Goal: Transaction & Acquisition: Register for event/course

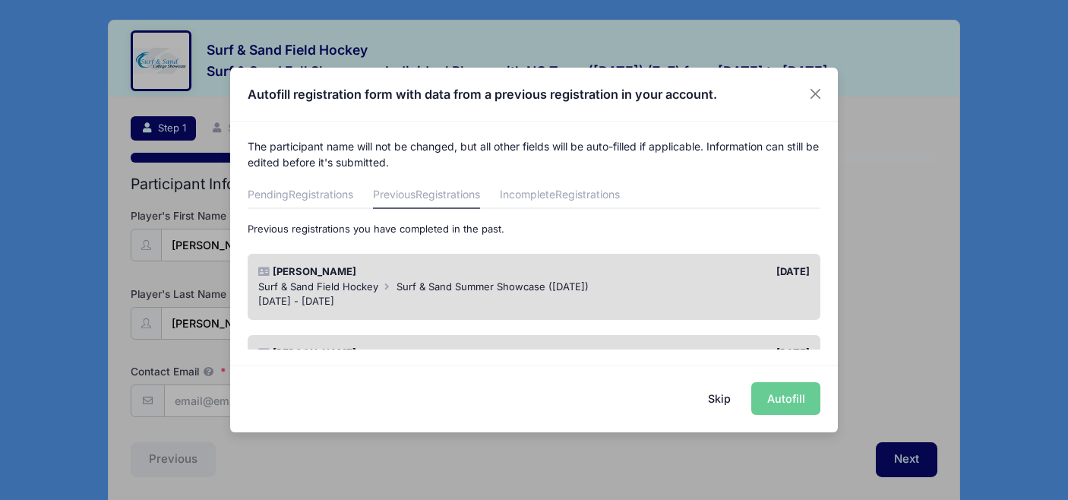
click at [363, 282] on span "Surf & Sand Field Hockey" at bounding box center [318, 286] width 120 height 12
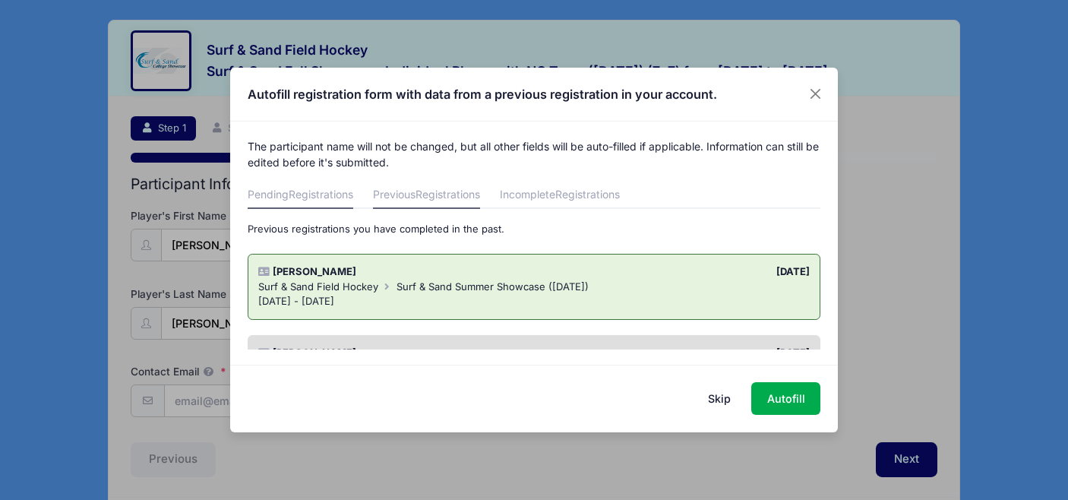
click at [291, 198] on span "Registrations" at bounding box center [321, 194] width 65 height 13
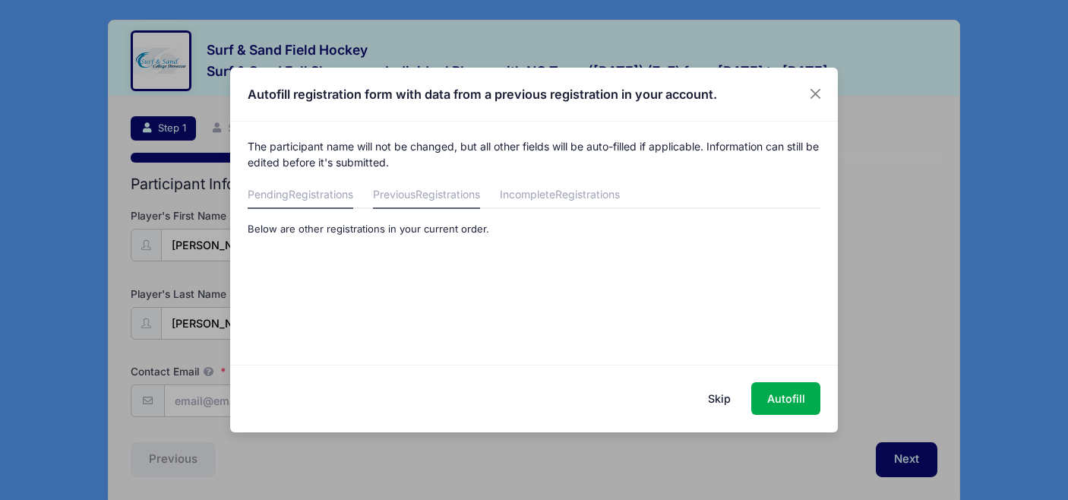
click at [429, 192] on span "Registrations" at bounding box center [448, 194] width 65 height 13
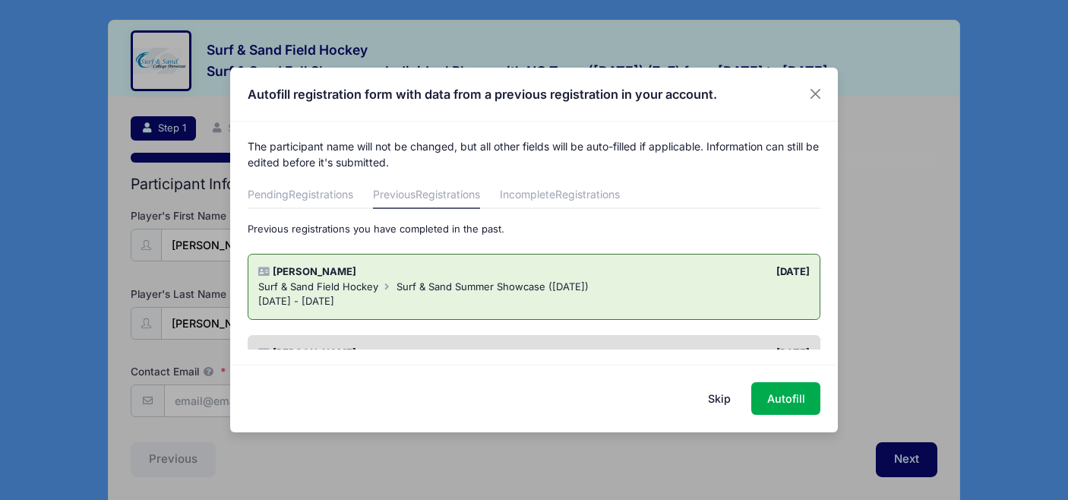
click at [705, 399] on button "Skip" at bounding box center [720, 398] width 54 height 33
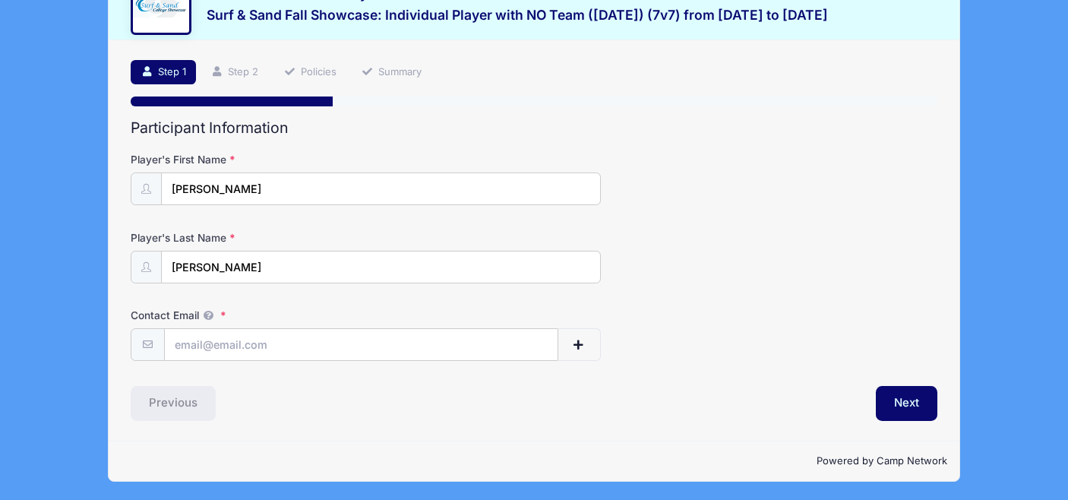
scroll to position [57, 0]
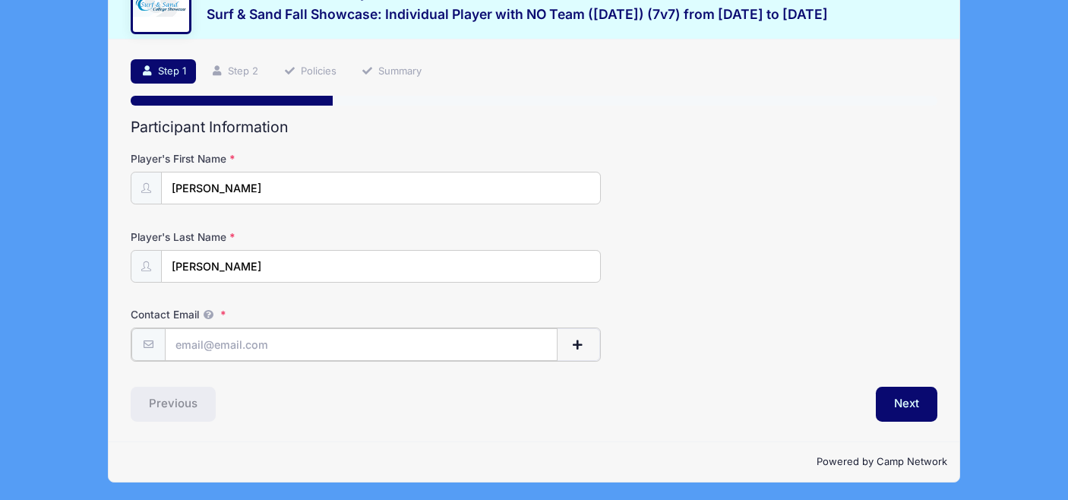
click at [285, 348] on input "Contact Email" at bounding box center [361, 344] width 393 height 33
type input "[EMAIL_ADDRESS][DOMAIN_NAME]"
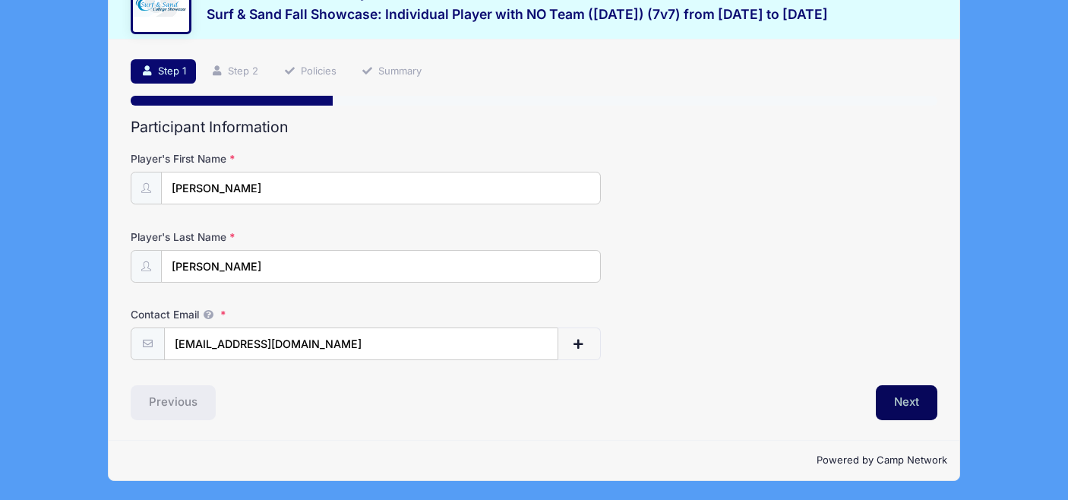
click at [890, 400] on button "Next" at bounding box center [907, 402] width 62 height 35
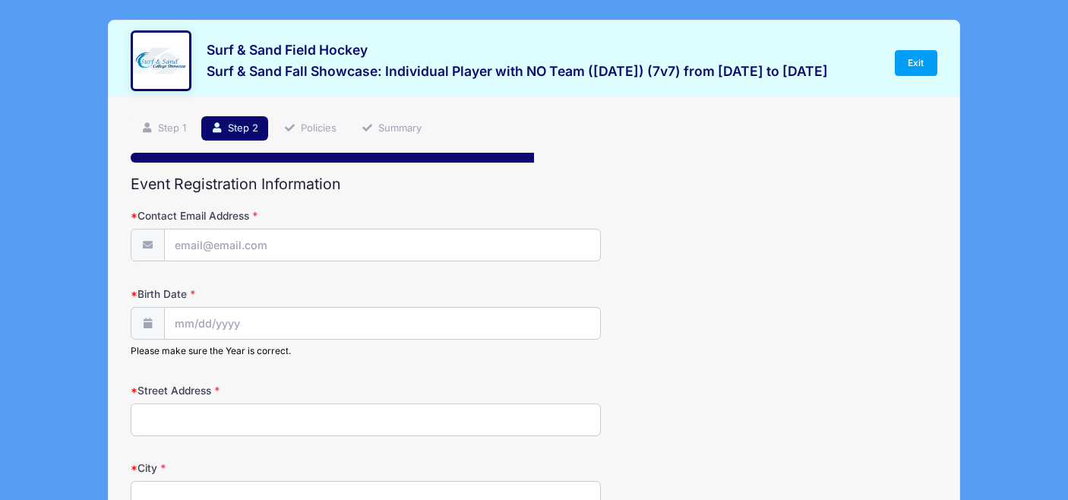
scroll to position [0, 0]
click at [246, 244] on input "Contact Email Address" at bounding box center [383, 245] width 436 height 33
type input "[EMAIL_ADDRESS][DOMAIN_NAME]"
type input "[STREET_ADDRESS]"
type input "Boonton"
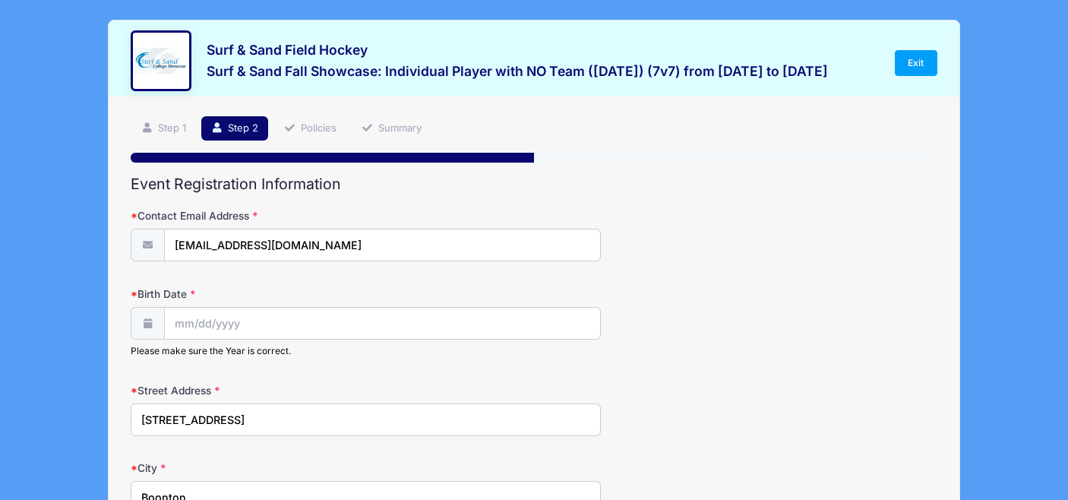
select select "NJ"
type input "07005"
type input "[PHONE_NUMBER]"
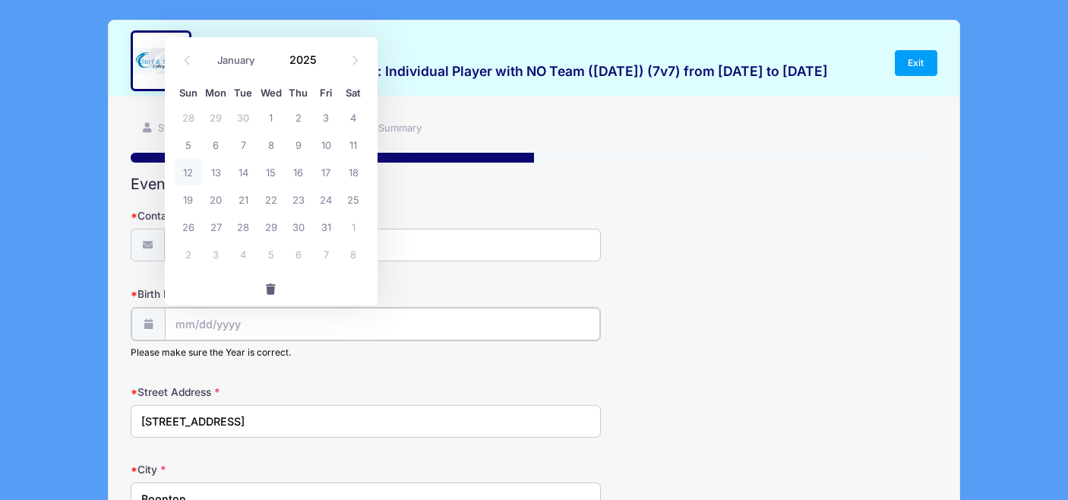
click at [211, 339] on input "Birth Date" at bounding box center [383, 324] width 436 height 33
click at [226, 324] on input "Birth Date" at bounding box center [383, 324] width 436 height 33
click at [320, 65] on input "2025" at bounding box center [307, 59] width 49 height 23
click at [325, 68] on span at bounding box center [326, 64] width 11 height 11
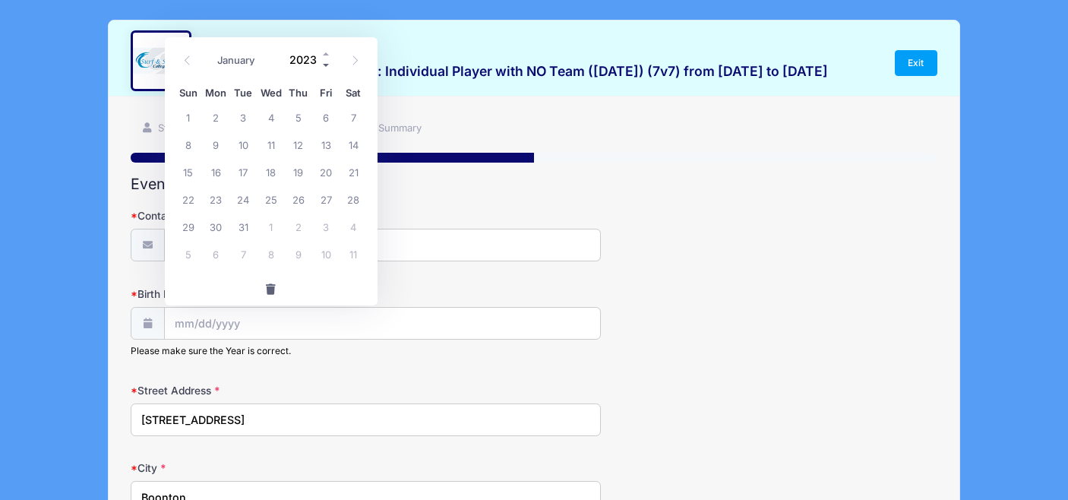
click at [325, 68] on span at bounding box center [326, 64] width 11 height 11
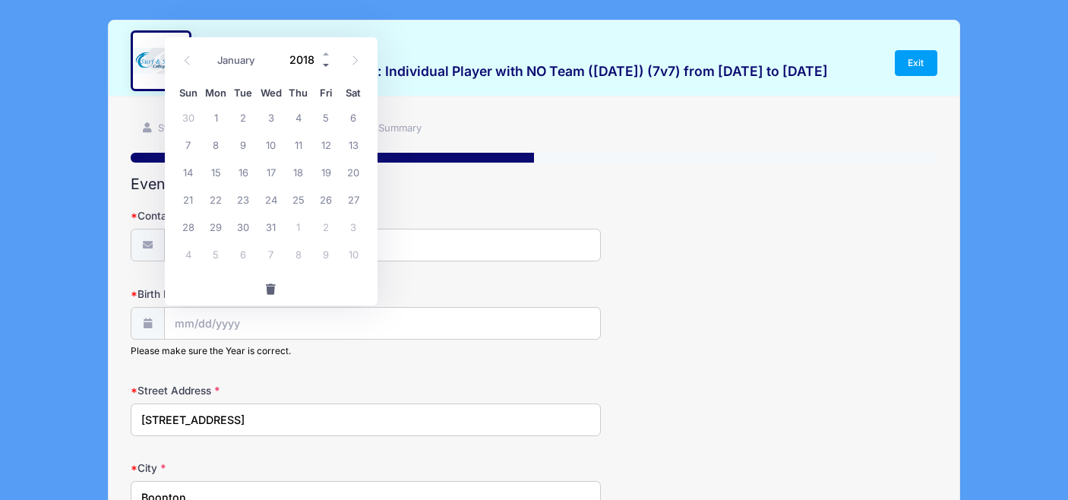
click at [325, 68] on span at bounding box center [326, 64] width 11 height 11
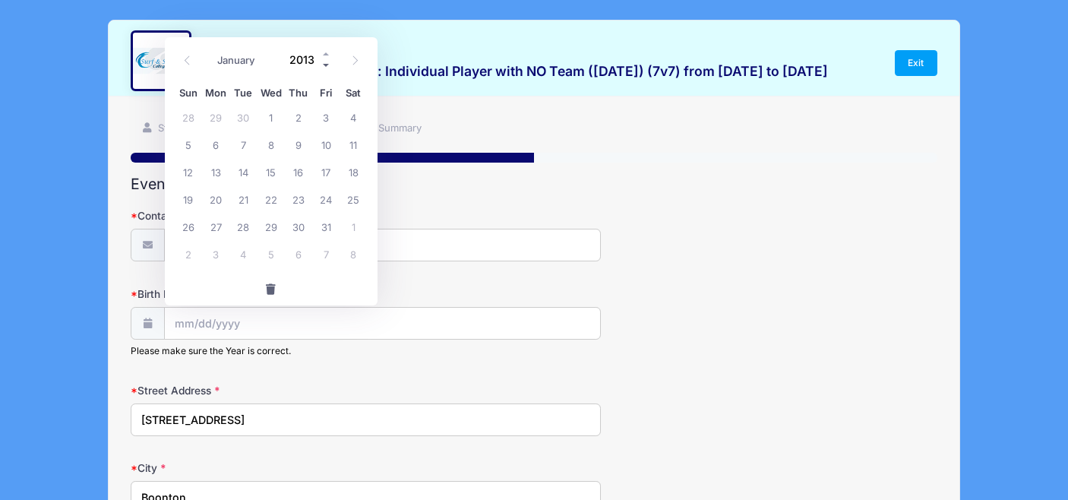
click at [325, 68] on span at bounding box center [326, 64] width 11 height 11
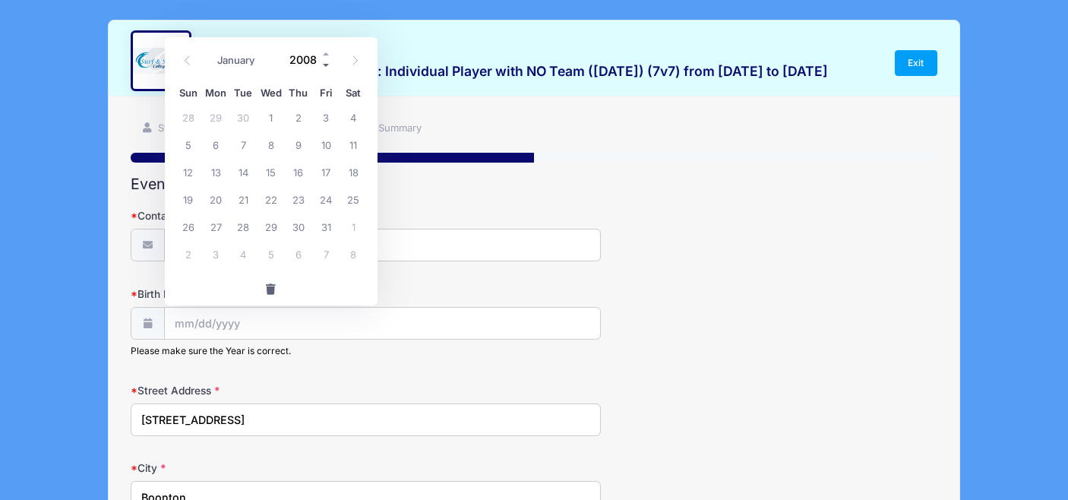
click at [325, 68] on span at bounding box center [326, 64] width 11 height 11
click at [325, 55] on span at bounding box center [326, 53] width 11 height 11
type input "2008"
click at [233, 55] on select "January February March April May June July August September October November De…" at bounding box center [245, 60] width 68 height 20
select select "3"
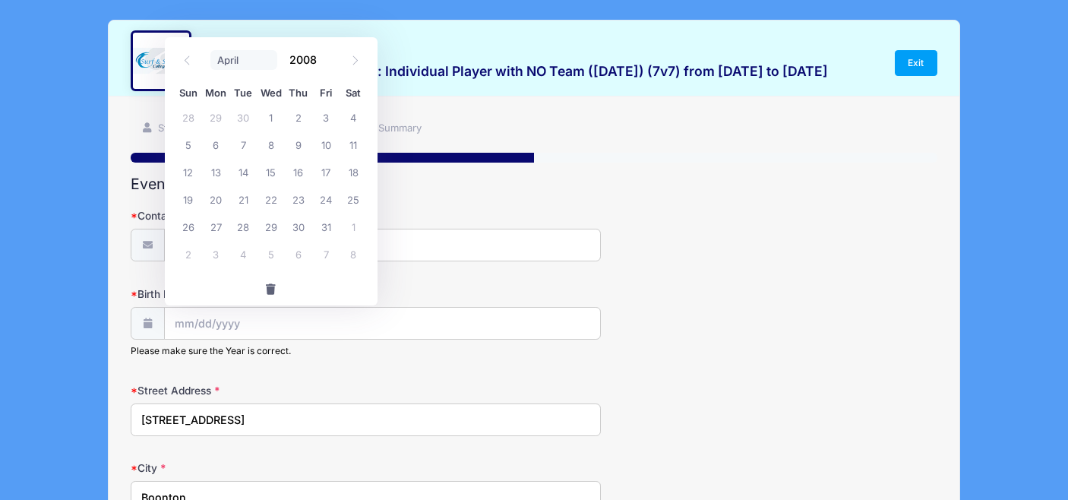
click at [211, 50] on select "January February March April May June July August September October November De…" at bounding box center [245, 60] width 68 height 20
click at [299, 200] on span "24" at bounding box center [298, 198] width 27 height 27
type input "[DATE]"
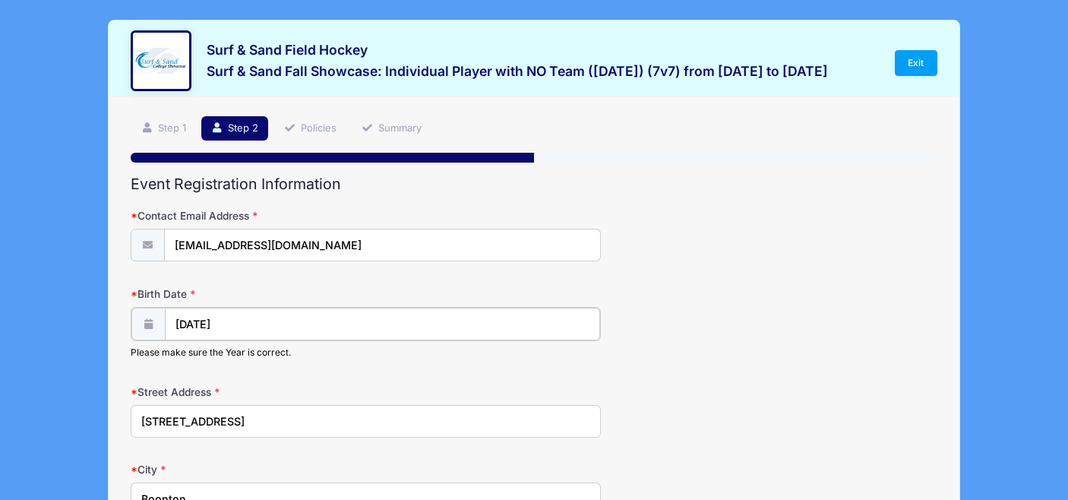
click at [264, 334] on input "[DATE]" at bounding box center [383, 324] width 436 height 33
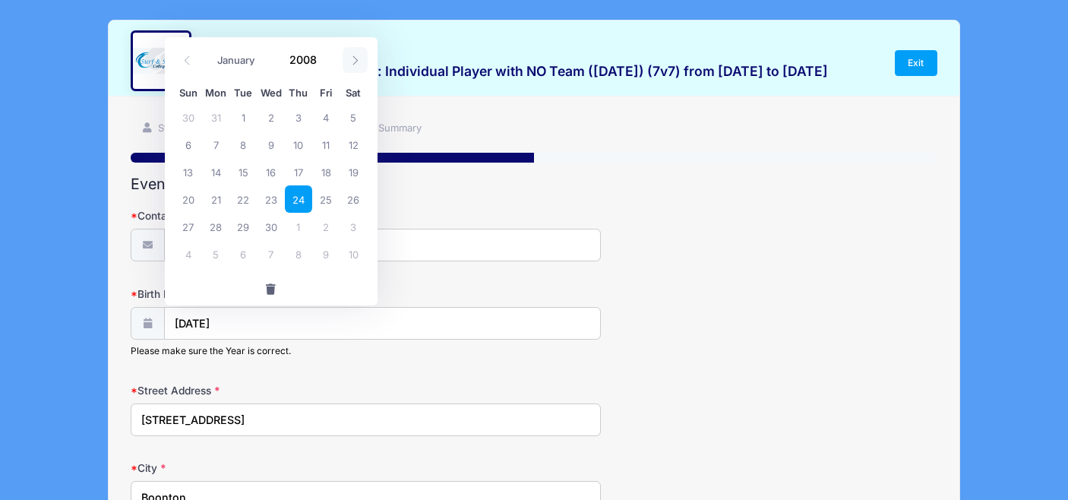
click at [353, 57] on icon at bounding box center [355, 60] width 10 height 10
select select "4"
click at [312, 59] on input "2008" at bounding box center [307, 59] width 49 height 23
click at [324, 55] on span at bounding box center [326, 53] width 11 height 11
type input "2009"
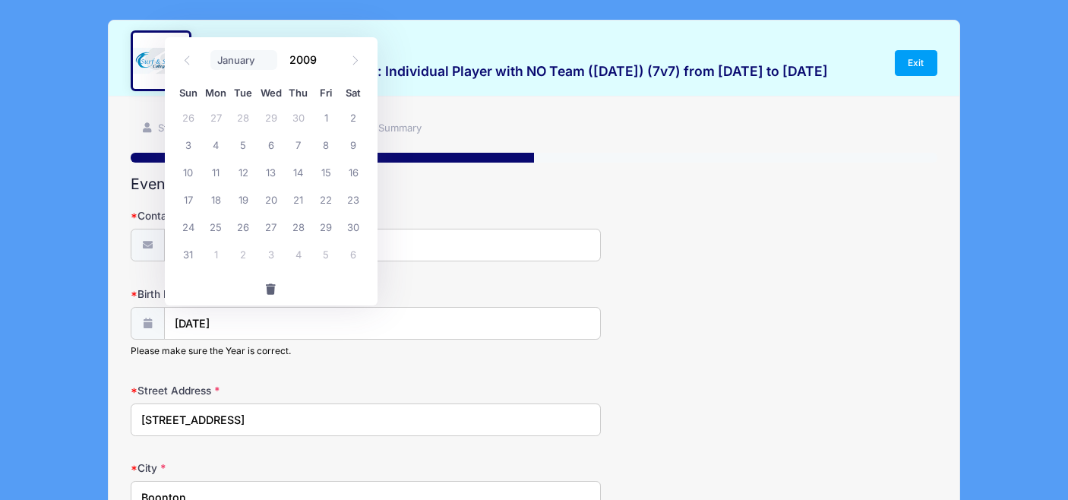
click at [235, 56] on select "January February March April May June July August September October November De…" at bounding box center [245, 60] width 68 height 20
select select "3"
click at [211, 50] on select "January February March April May June July August September October November De…" at bounding box center [245, 60] width 68 height 20
click at [329, 201] on span "24" at bounding box center [325, 198] width 27 height 27
type input "[DATE]"
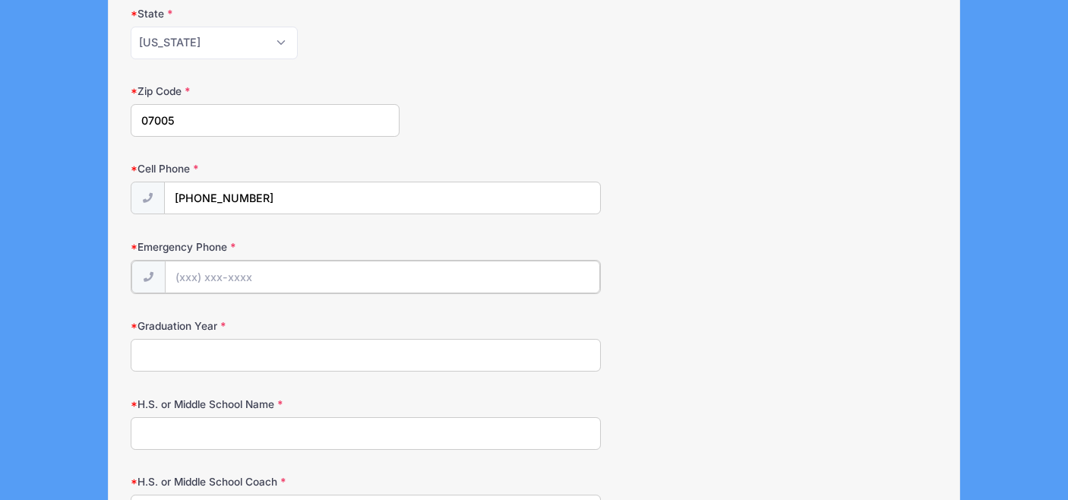
scroll to position [531, 0]
click at [327, 283] on input "Emergency Phone" at bounding box center [383, 278] width 436 height 33
type input "[PHONE_NUMBER]"
click at [309, 352] on input "Graduation Year" at bounding box center [366, 355] width 470 height 33
type input "2027"
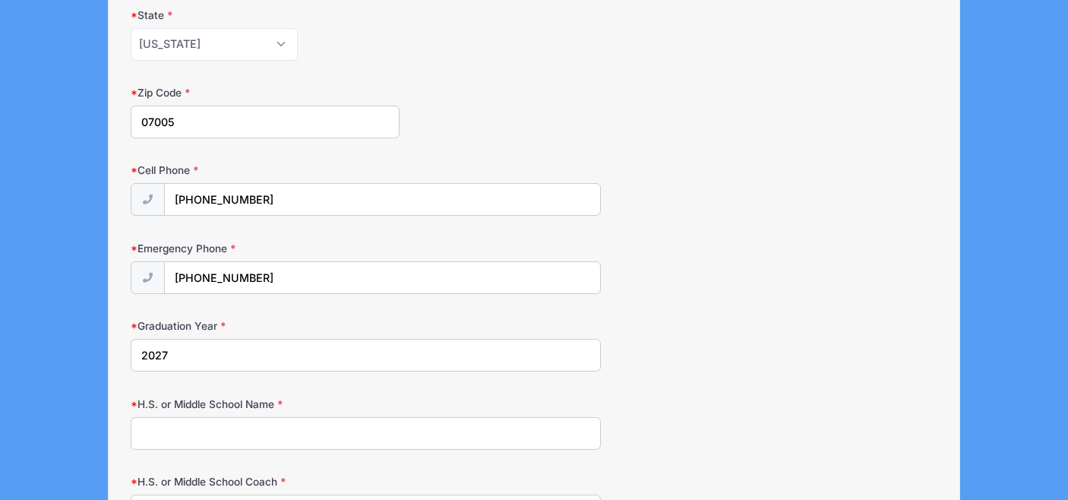
click at [314, 435] on input "H.S. or Middle School Name" at bounding box center [366, 433] width 470 height 33
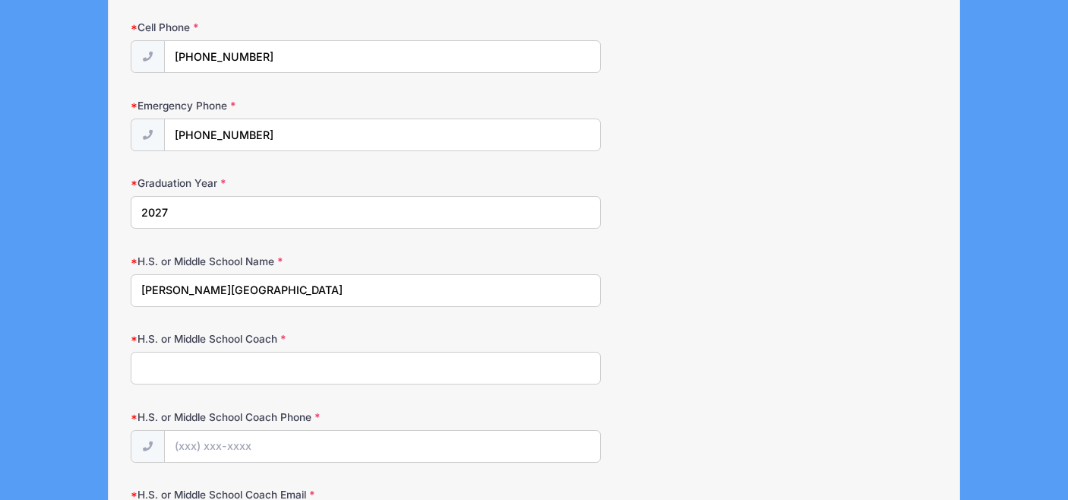
scroll to position [679, 0]
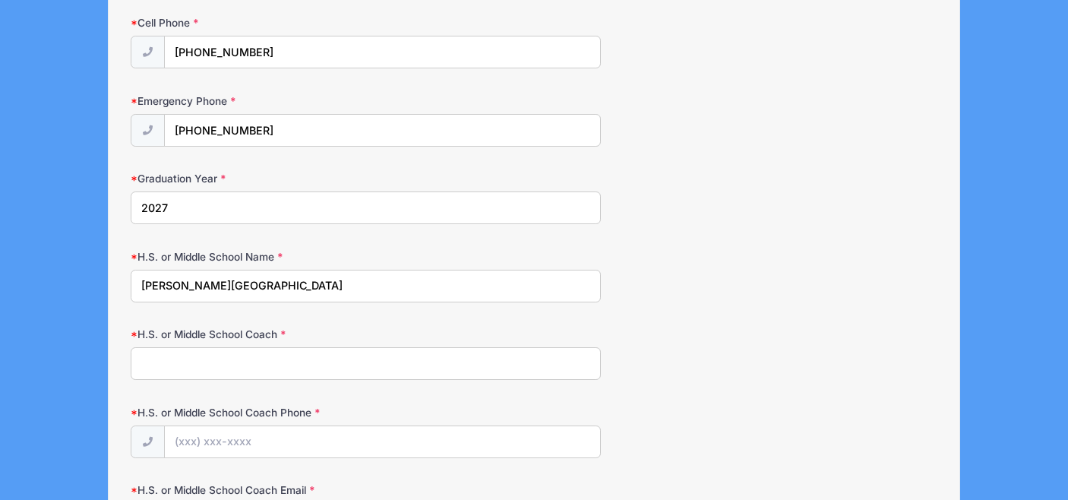
type input "[PERSON_NAME][GEOGRAPHIC_DATA]"
click at [291, 362] on input "H.S. or Middle School Coach" at bounding box center [366, 363] width 470 height 33
type input "[PERSON_NAME]"
click at [289, 447] on input "H.S. or Middle School Coach Phone" at bounding box center [383, 442] width 436 height 33
type input "[PHONE_NUMBER]"
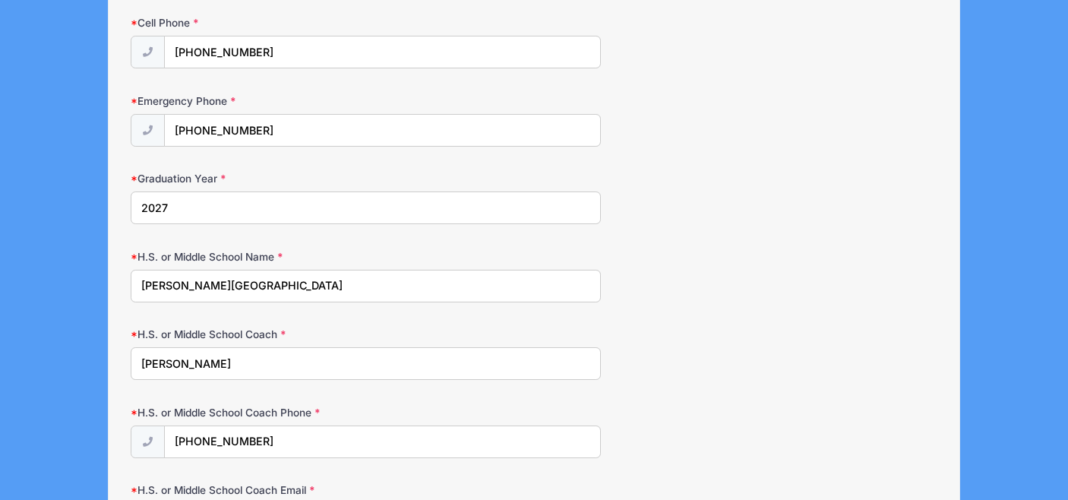
click at [711, 362] on div "H.S. or Middle School Coach [PERSON_NAME]" at bounding box center [534, 353] width 806 height 53
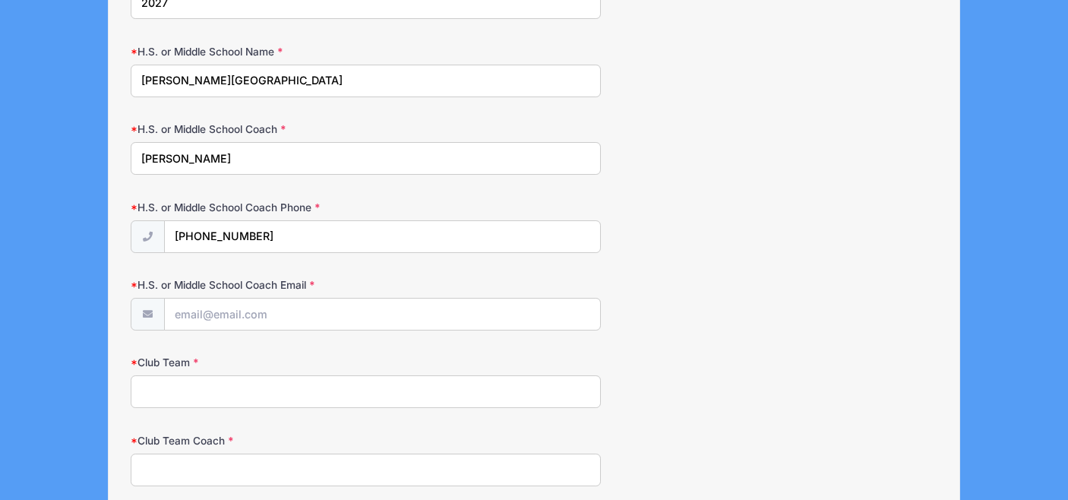
scroll to position [908, 0]
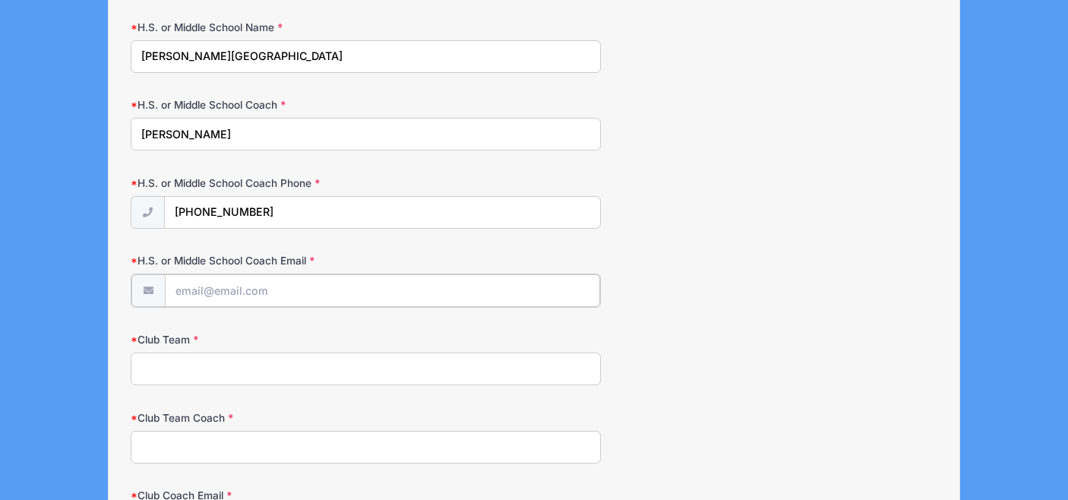
click at [312, 293] on input "H.S. or Middle School Coach Email" at bounding box center [383, 290] width 436 height 33
type input "[EMAIL_ADDRESS][DOMAIN_NAME]"
click at [271, 372] on input "Club Team" at bounding box center [366, 367] width 470 height 33
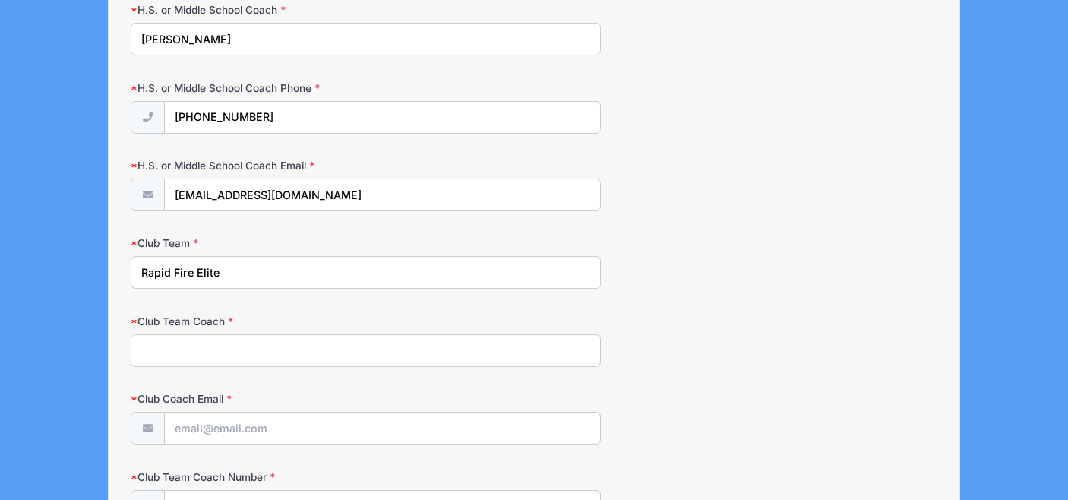
scroll to position [1008, 0]
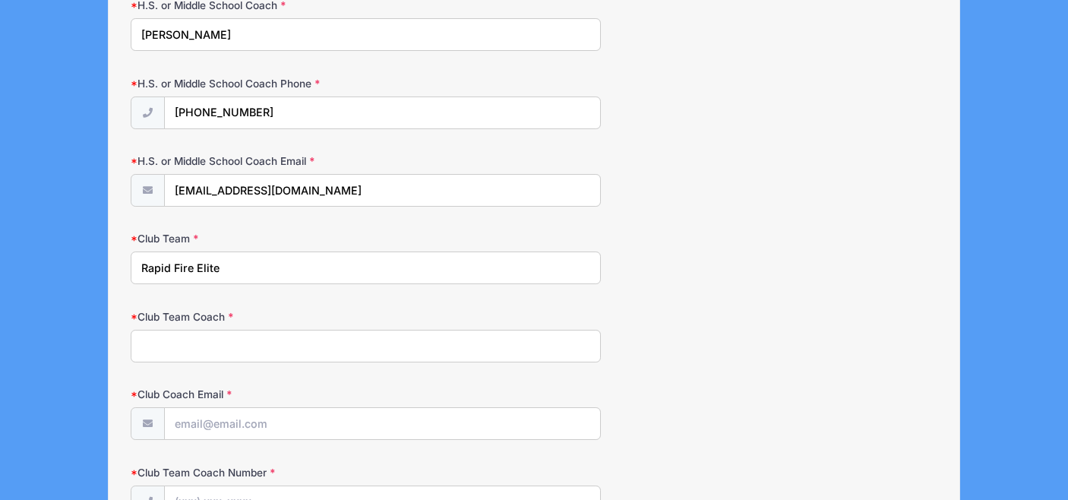
type input "Rapid Fire Elite"
click at [242, 347] on input "Club Team Coach" at bounding box center [366, 346] width 470 height 33
type input "[PERSON_NAME]"
type input "j"
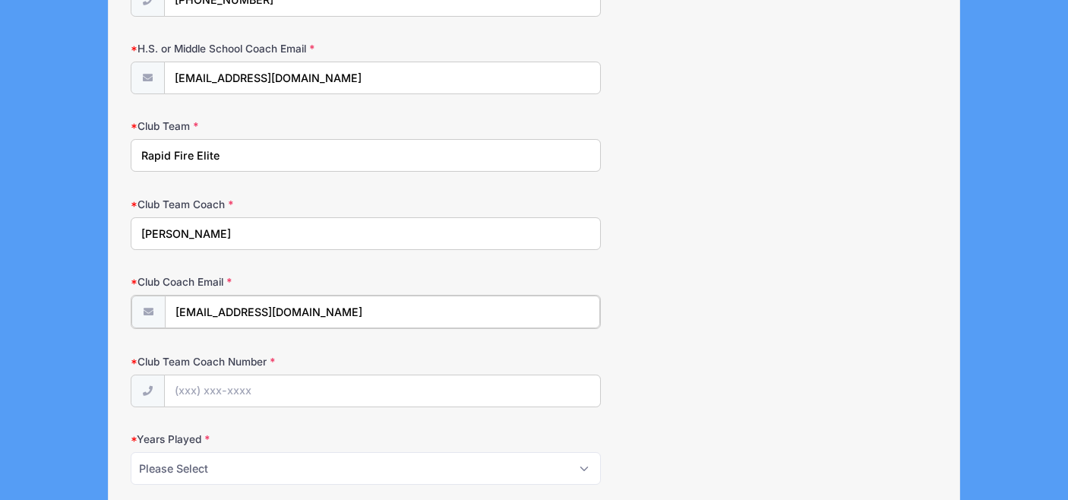
scroll to position [1222, 0]
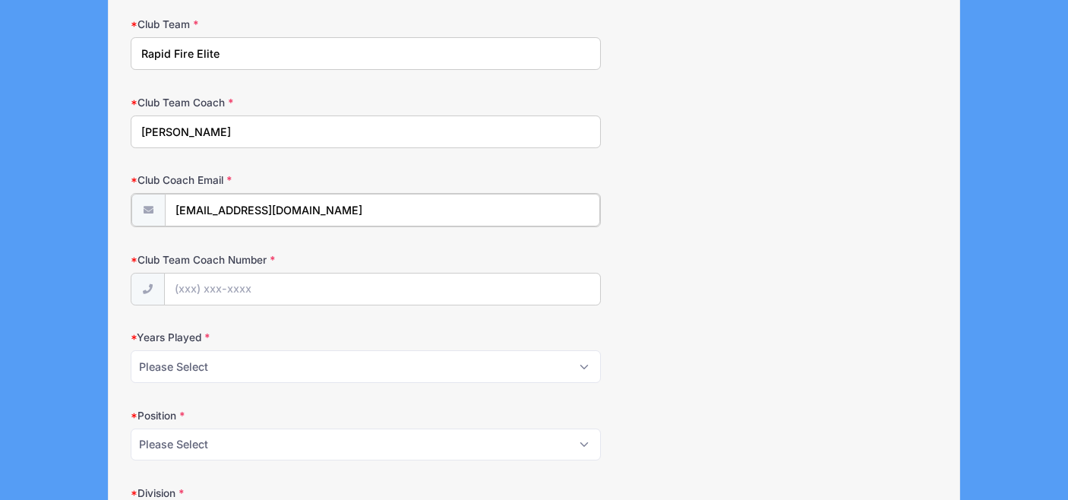
type input "[EMAIL_ADDRESS][DOMAIN_NAME]"
click at [257, 283] on input "Club Team Coach Number" at bounding box center [383, 288] width 436 height 33
type input "[PHONE_NUMBER]"
click at [277, 374] on select "Please Select 1 2 3 4 5 6 7 8 9 10+" at bounding box center [366, 365] width 470 height 33
select select "8"
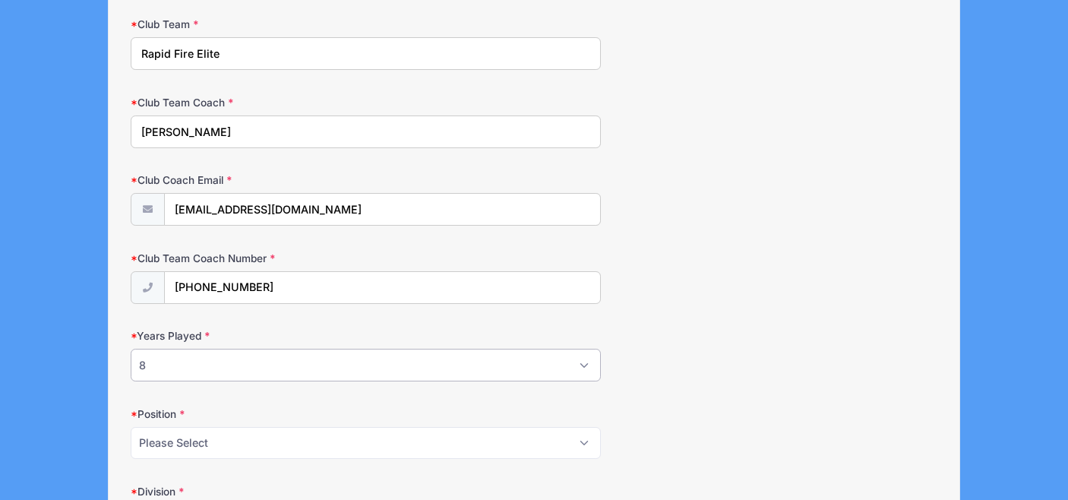
click at [131, 349] on select "Please Select 1 2 3 4 5 6 7 8 9 10+" at bounding box center [366, 365] width 470 height 33
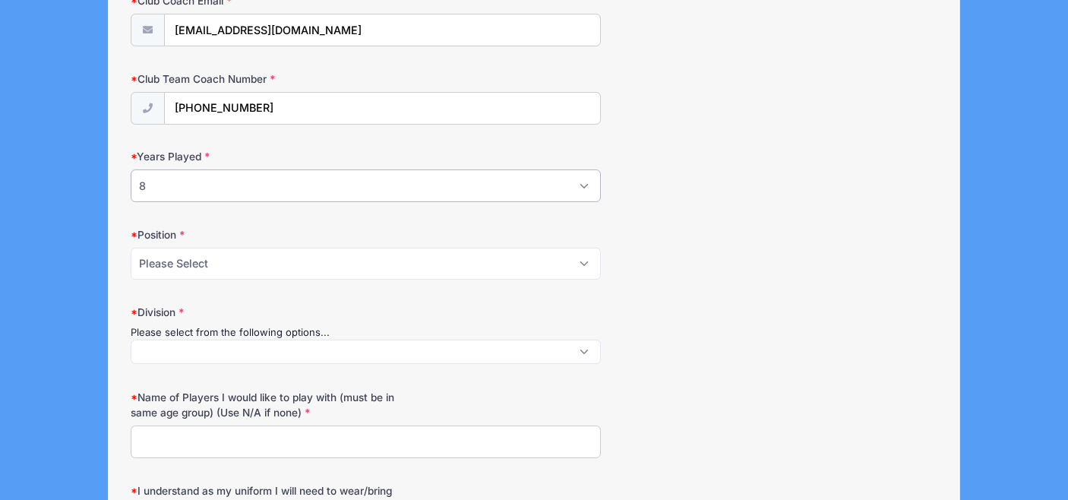
scroll to position [1428, 0]
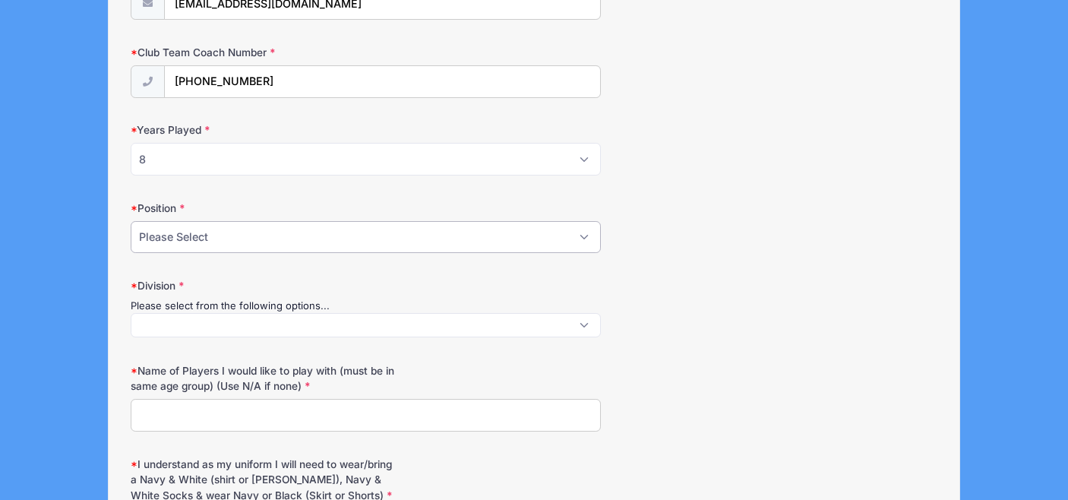
click at [337, 239] on select "Please Select Forward Midfielder Fullback Goalie" at bounding box center [366, 237] width 470 height 33
select select "Midfielder"
click at [131, 221] on select "Please Select Forward Midfielder Fullback Goalie" at bounding box center [366, 237] width 470 height 33
click at [299, 328] on span at bounding box center [366, 325] width 470 height 24
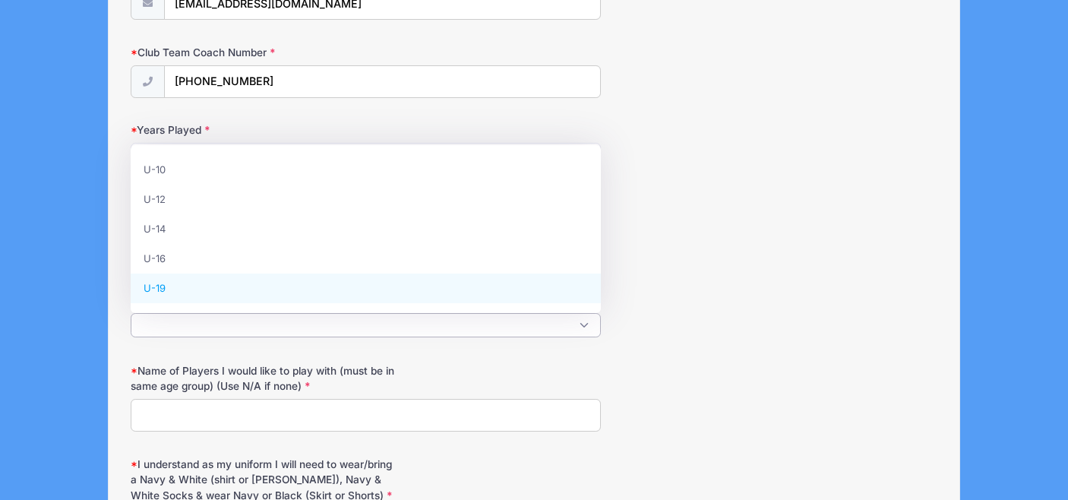
select select "U-19"
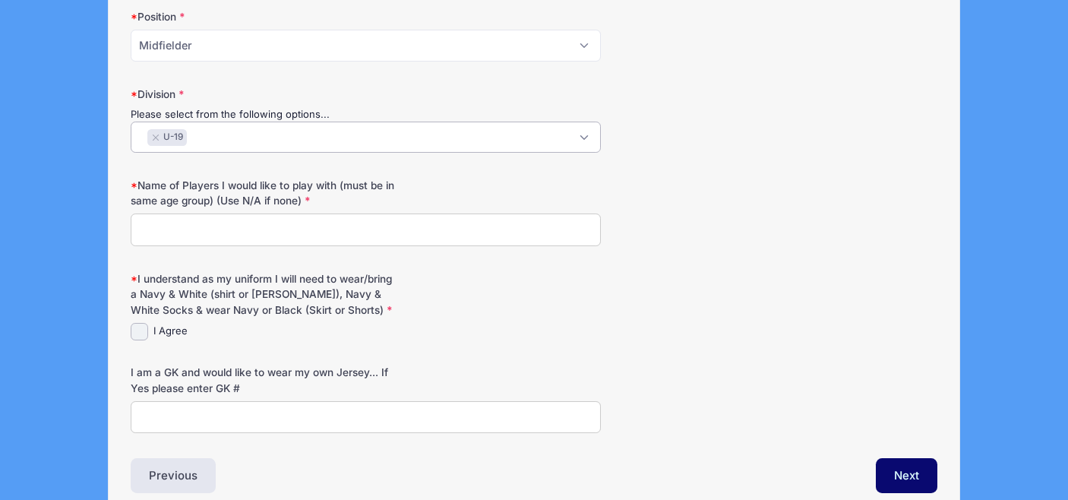
scroll to position [1622, 0]
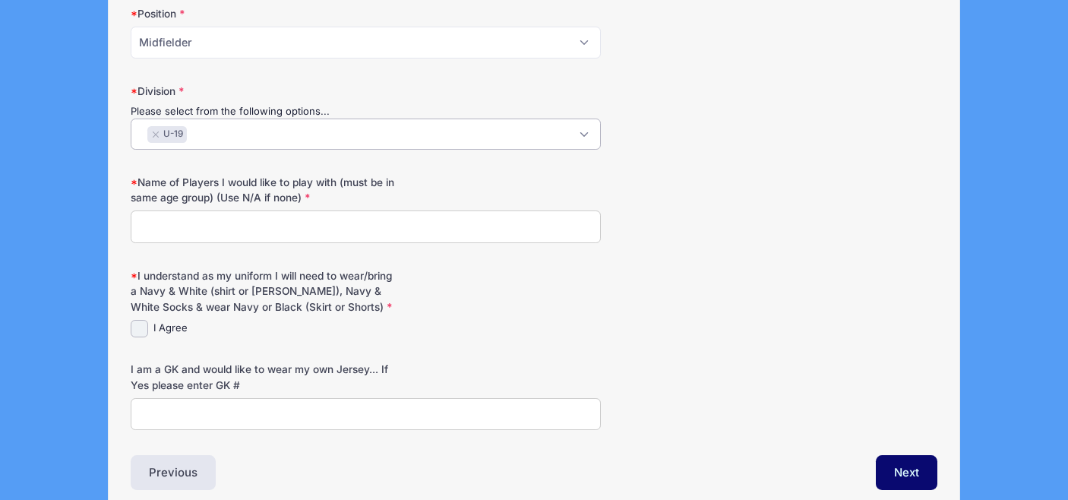
click at [380, 232] on input "Name of Players I would like to play with (must be in same age group) (Use N/A …" at bounding box center [366, 227] width 470 height 33
type input "N/A"
click at [416, 310] on div "I understand as my uniform I will need to wear/bring a Navy & White (shirt or […" at bounding box center [534, 302] width 806 height 69
click at [146, 324] on input "I Agree" at bounding box center [139, 328] width 17 height 17
checkbox input "true"
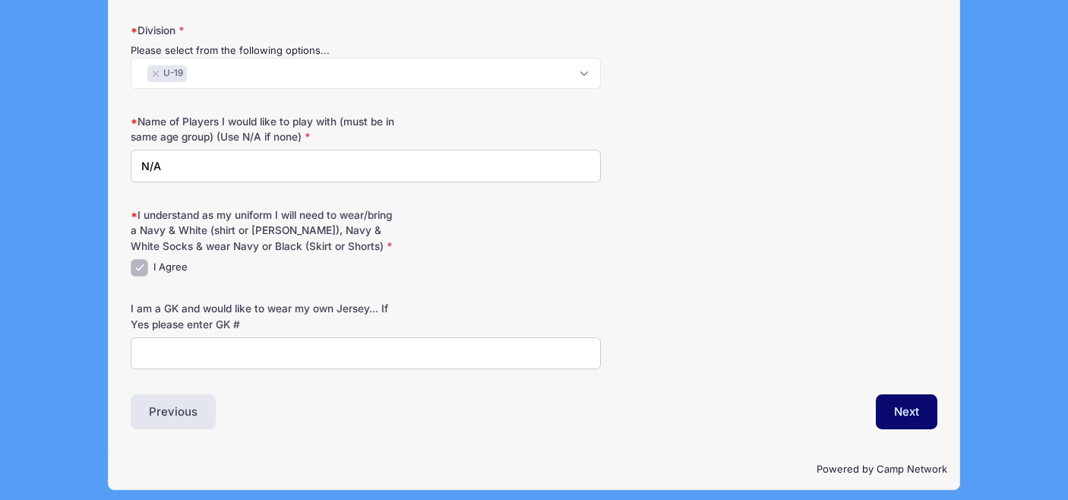
scroll to position [1692, 0]
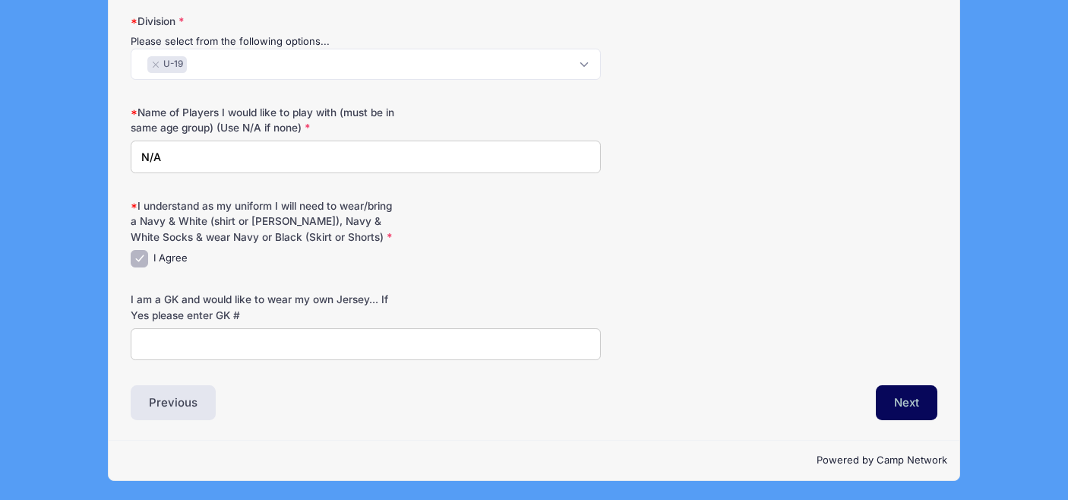
click at [912, 417] on button "Next" at bounding box center [907, 402] width 62 height 35
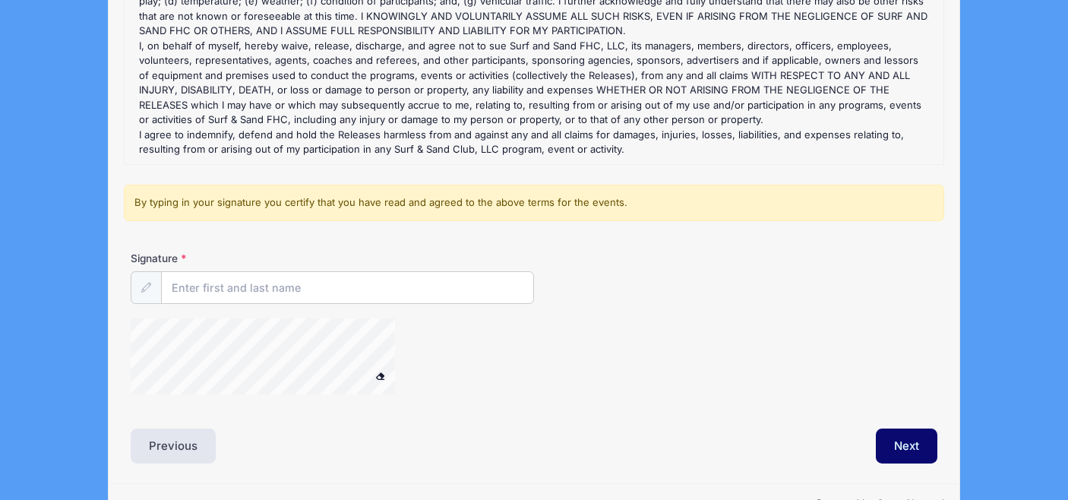
scroll to position [282, 0]
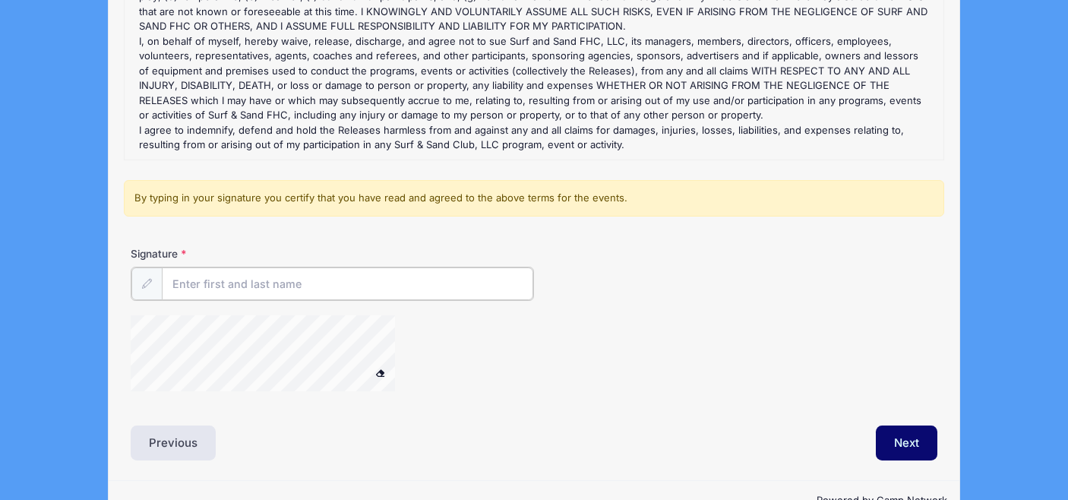
click at [293, 277] on input "Signature" at bounding box center [348, 283] width 372 height 33
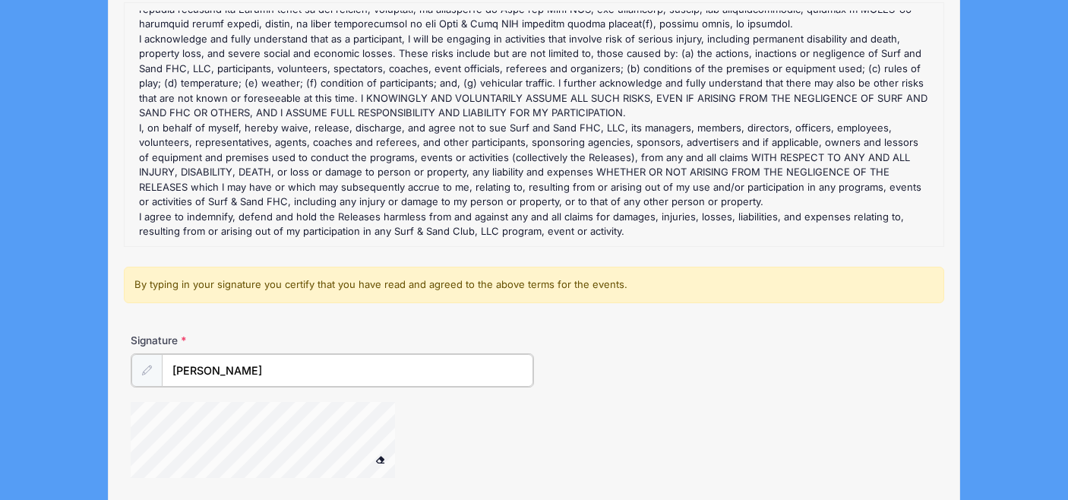
scroll to position [321, 0]
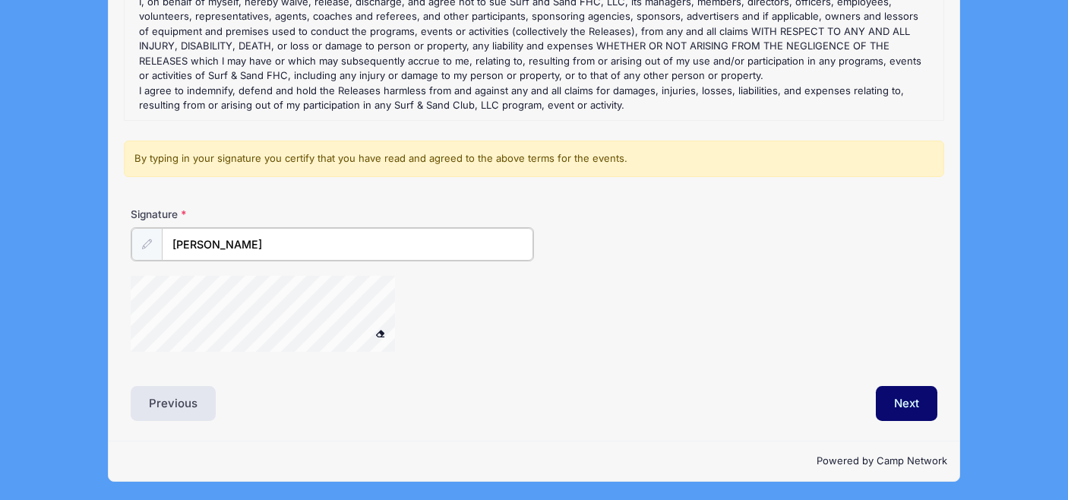
drag, startPoint x: 272, startPoint y: 248, endPoint x: 67, endPoint y: 245, distance: 205.2
click at [68, 246] on div "Surf & Sand Field Hockey Surf & Sand Fall Showcase: Individual Player with NO T…" at bounding box center [534, 90] width 1023 height 823
type input "[PERSON_NAME]"
click at [887, 402] on button "Next" at bounding box center [907, 403] width 62 height 35
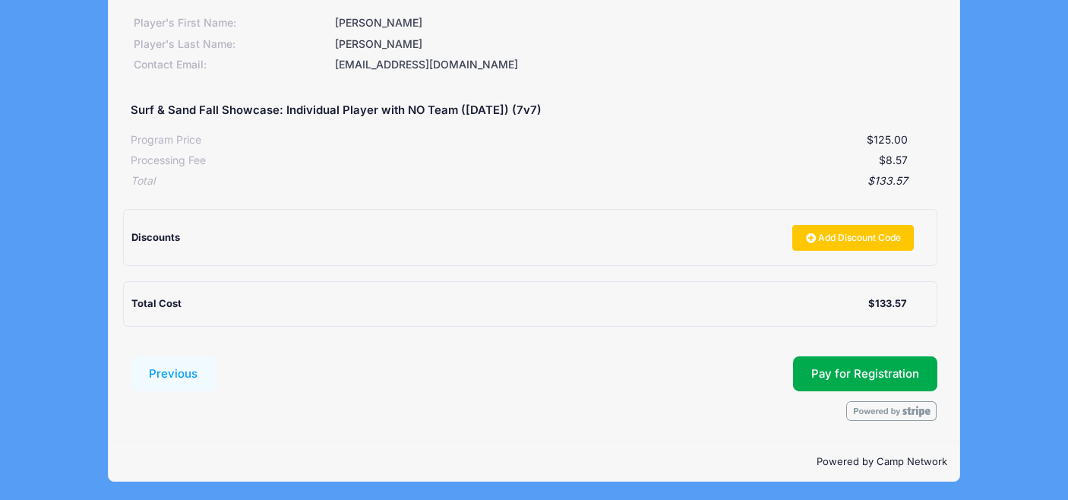
scroll to position [222, 0]
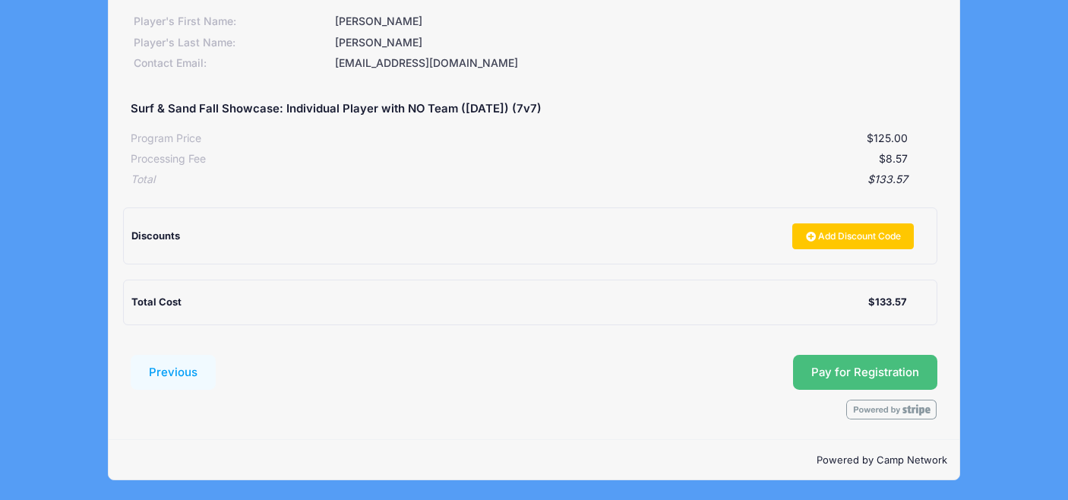
click at [840, 375] on button "Pay for Registration" at bounding box center [865, 372] width 144 height 35
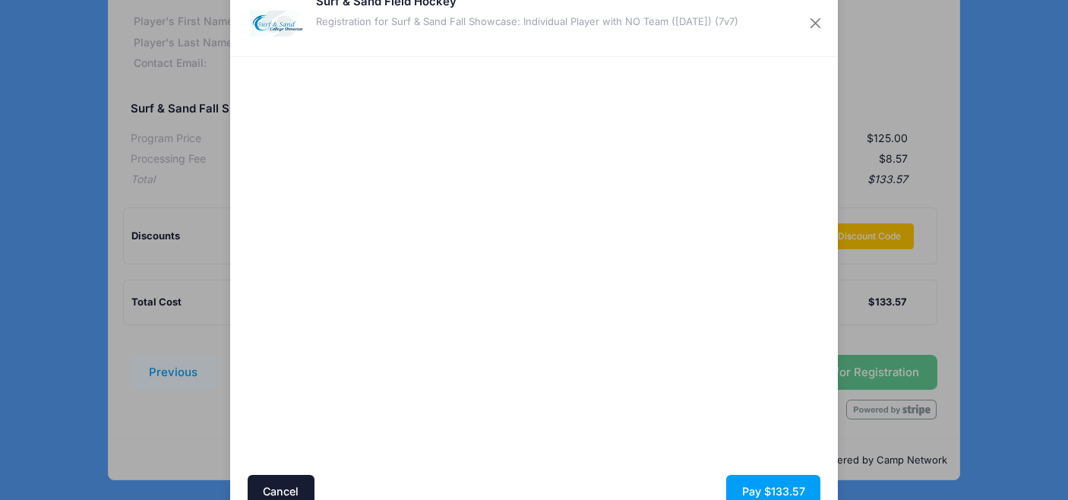
scroll to position [31, 0]
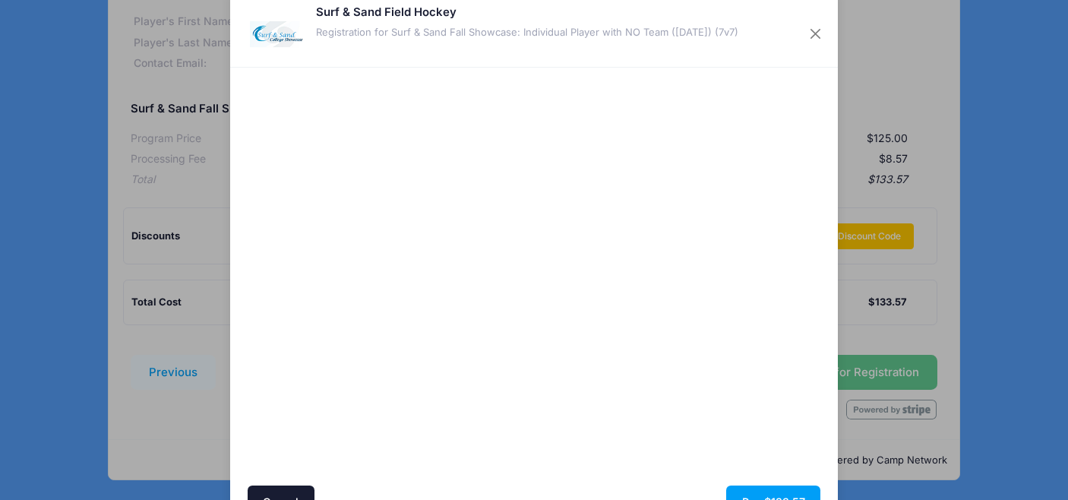
click at [673, 399] on div at bounding box center [682, 277] width 280 height 404
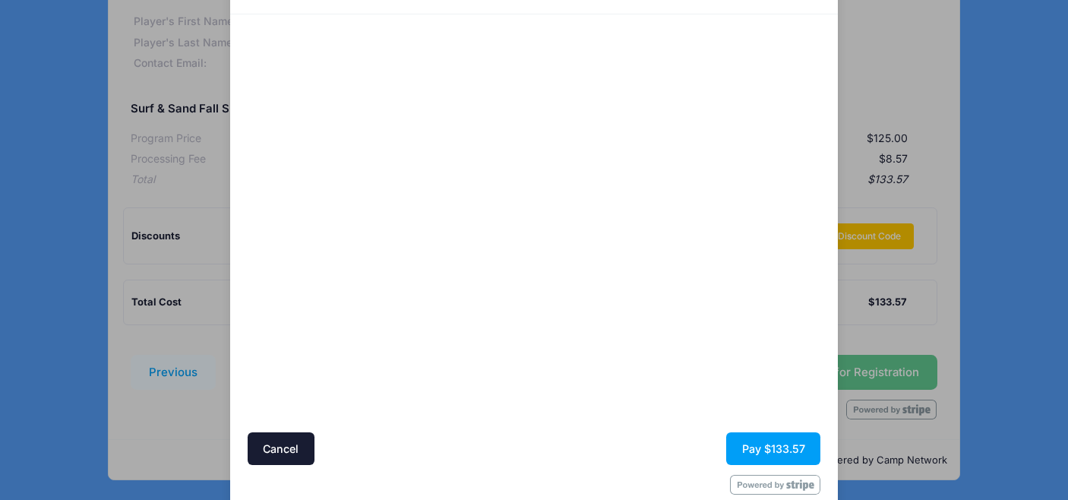
scroll to position [113, 0]
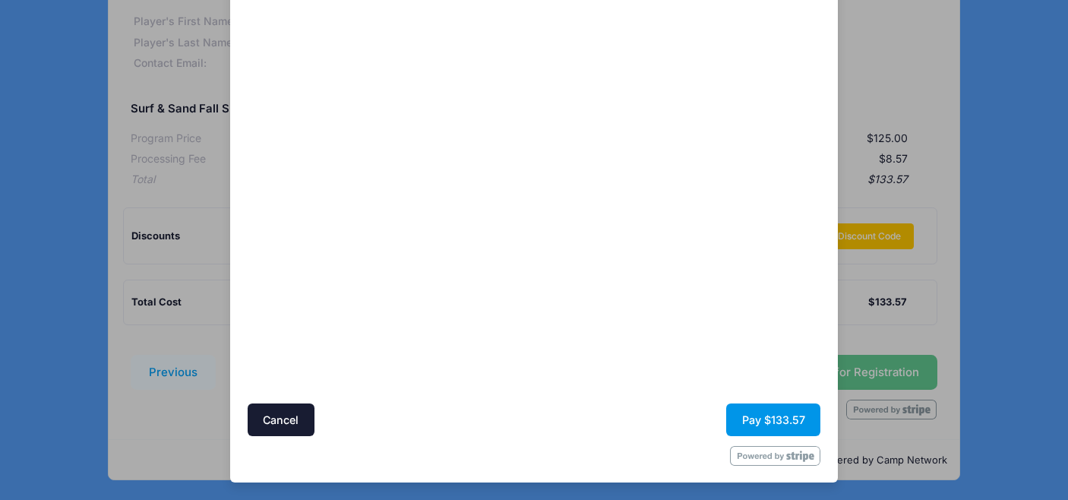
click at [780, 420] on button "Pay $133.57" at bounding box center [773, 420] width 94 height 33
